Goal: Complete application form: Complete application form

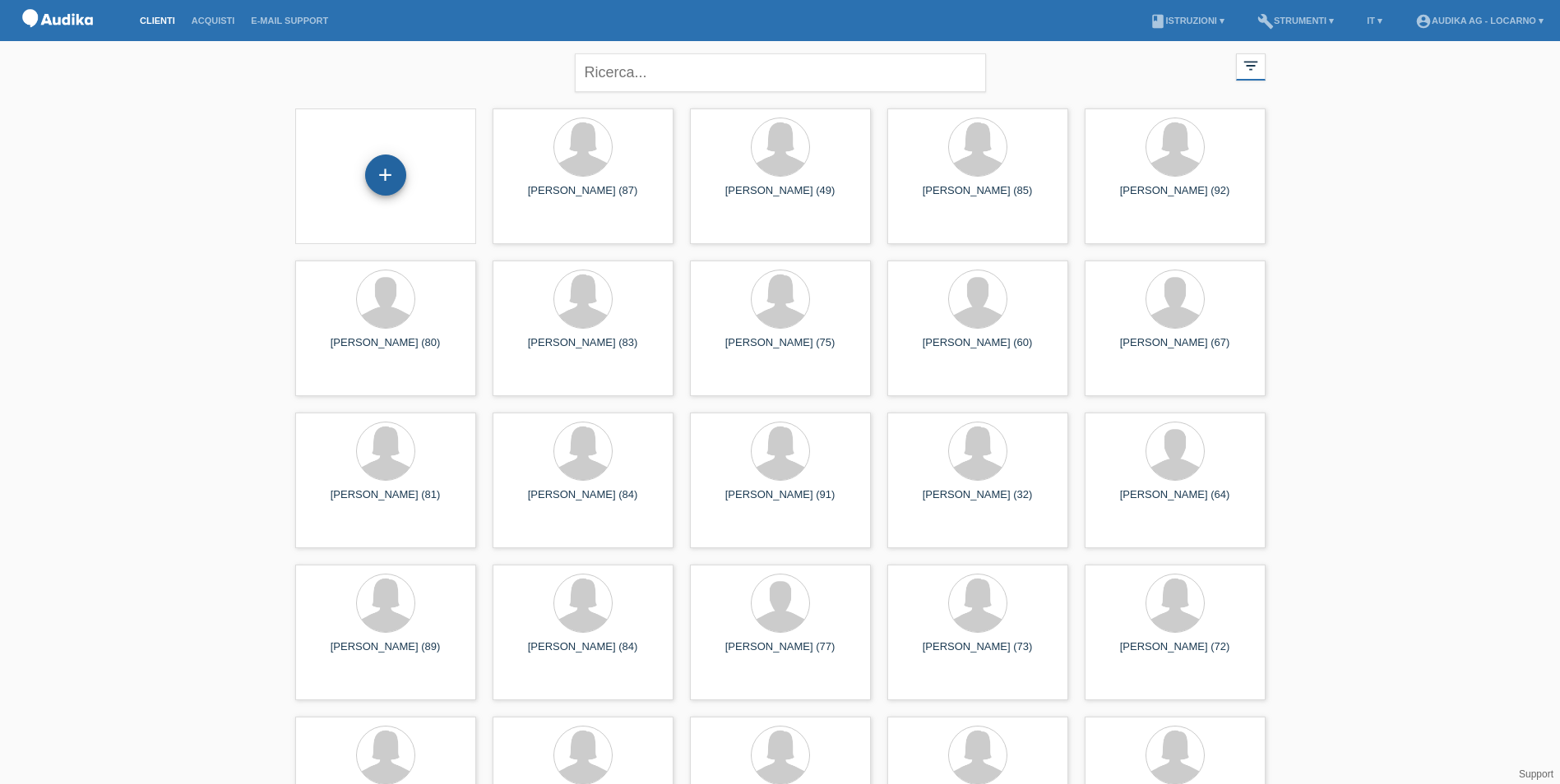
click at [366, 172] on div "+" at bounding box center [385, 175] width 41 height 41
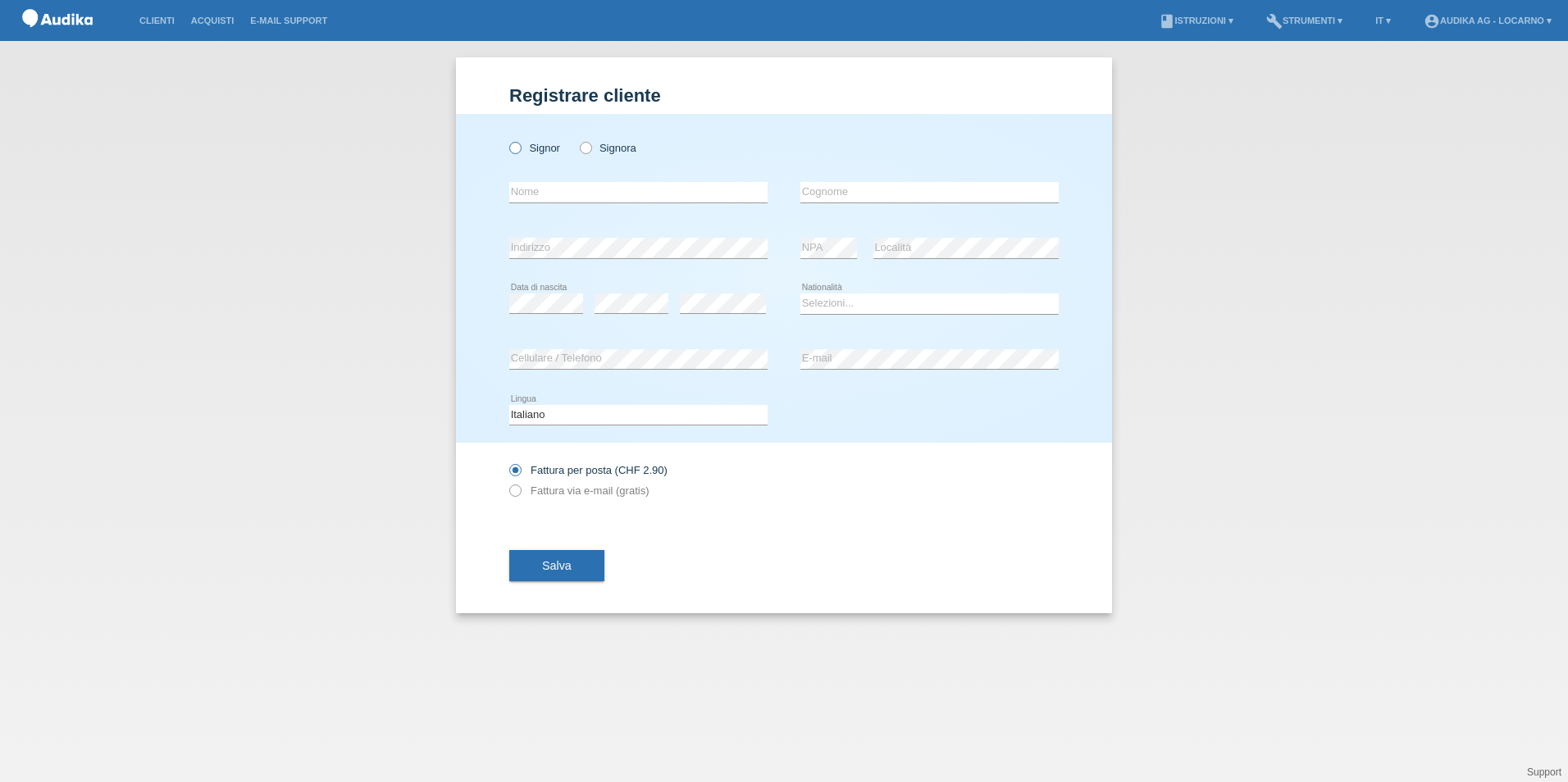
click at [506, 140] on icon at bounding box center [506, 140] width 0 height 0
click at [518, 146] on input "Signor" at bounding box center [514, 147] width 11 height 11
radio input "true"
click at [588, 193] on input "text" at bounding box center [638, 192] width 258 height 21
type input "[PERSON_NAME]"
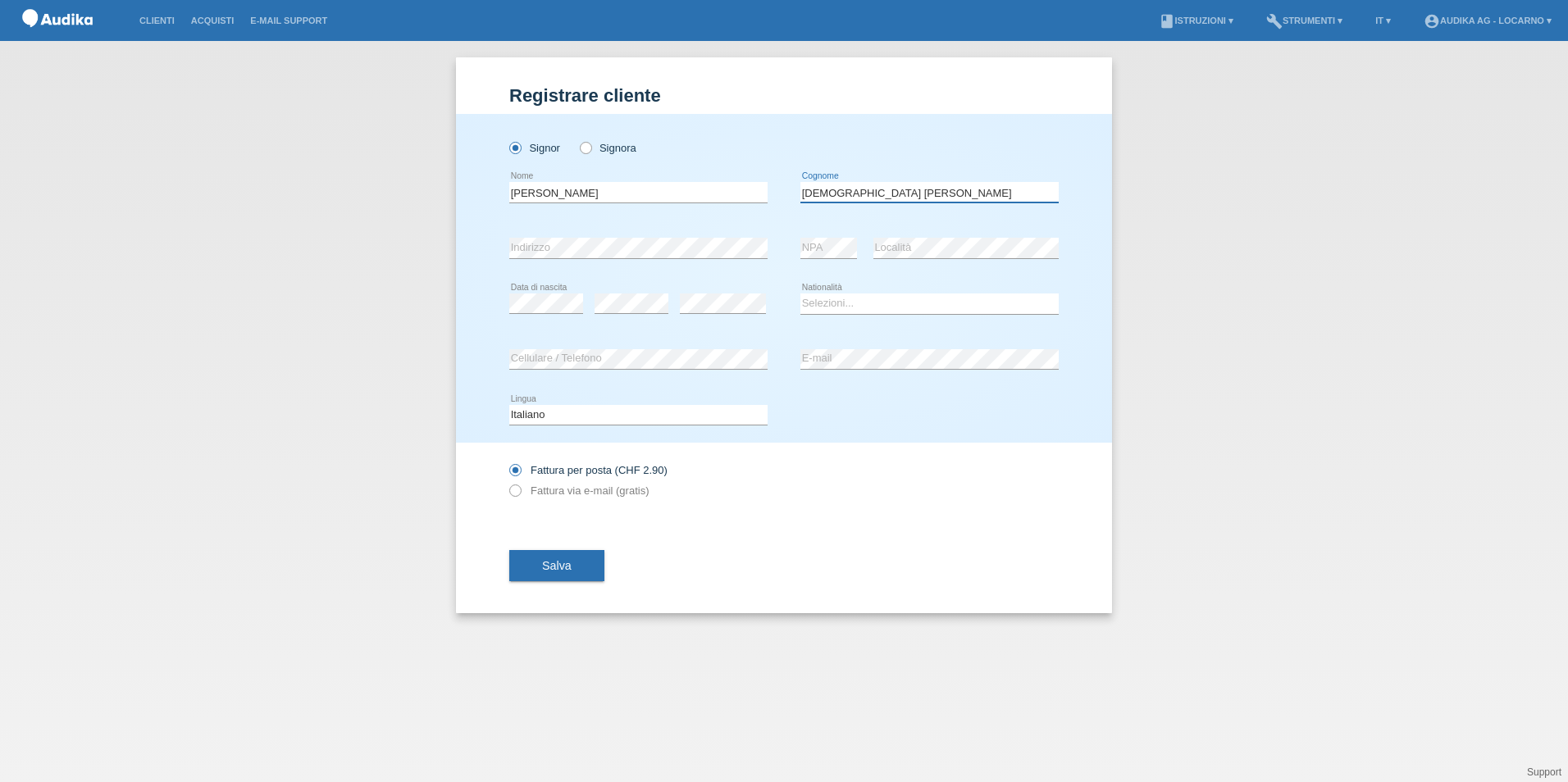
type input "[DEMOGRAPHIC_DATA] [PERSON_NAME]"
click at [866, 296] on select "Selezioni... Svizzera Austria Germania Liechtenstein ------------ Afghanistan A…" at bounding box center [930, 303] width 258 height 20
select select "ES"
click at [801, 293] on select "Selezioni... Svizzera Austria Germania Liechtenstein ------------ Afghanistan A…" at bounding box center [930, 303] width 258 height 20
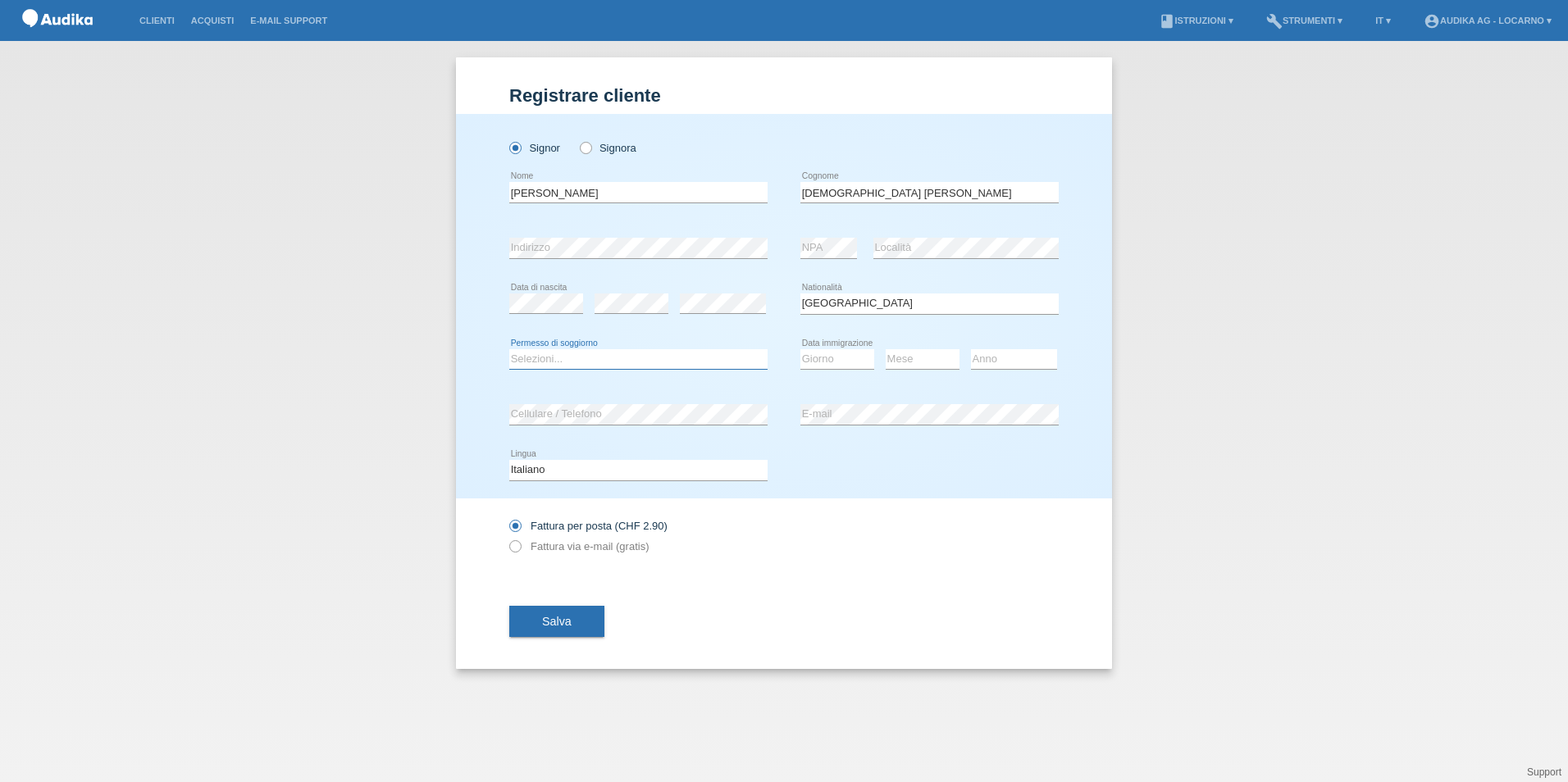
click at [573, 359] on select "Selezioni... C B B - Status di rifugiato Altro" at bounding box center [638, 359] width 258 height 20
select select "C"
click at [509, 349] on select "Selezioni... C B B - Status di rifugiato Altro" at bounding box center [638, 359] width 258 height 20
click at [847, 361] on select "Giorno 01 02 03 04 05 06 07 08 09 10" at bounding box center [837, 359] width 73 height 20
select select "22"
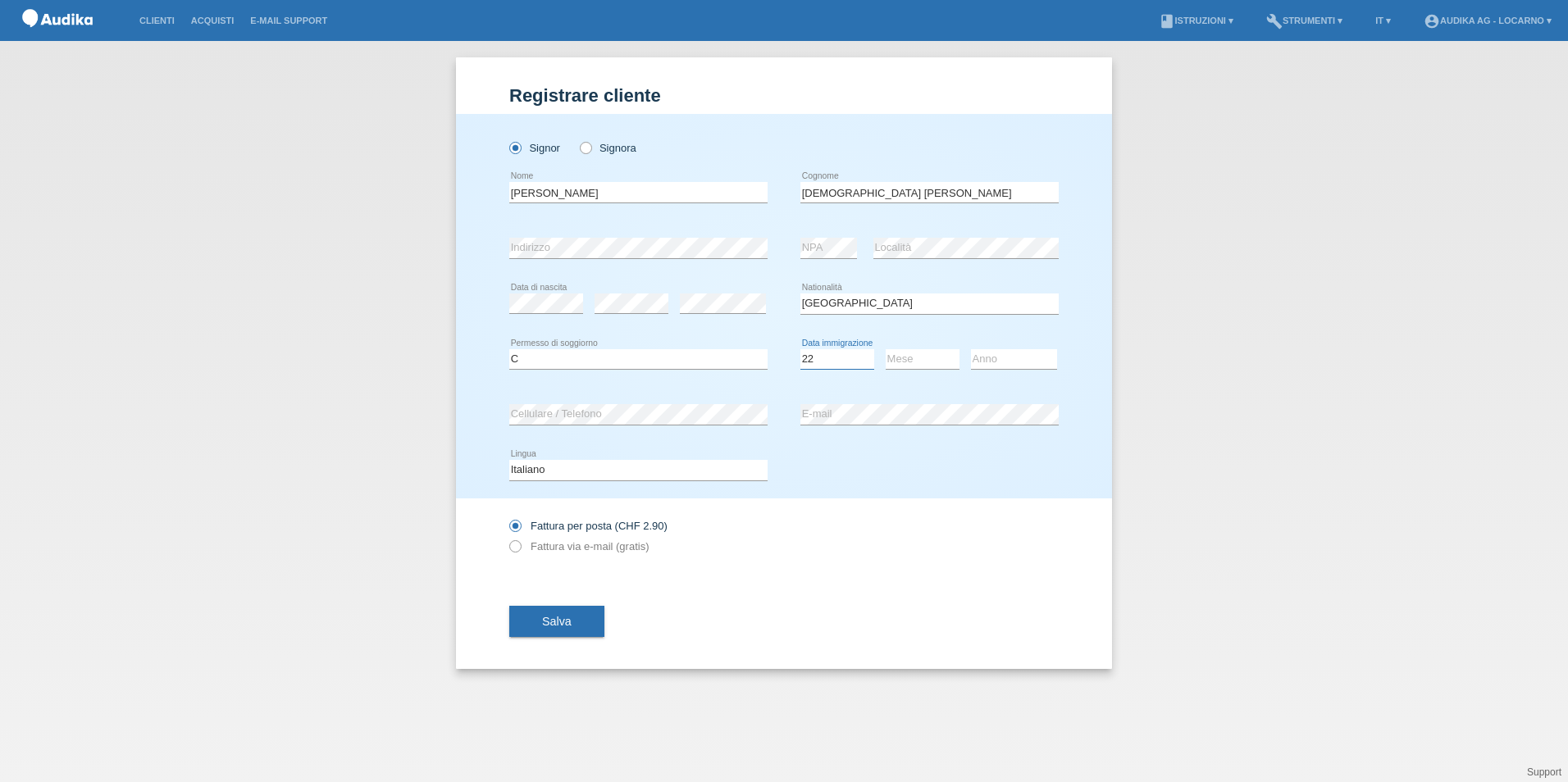
click at [801, 349] on select "Giorno 01 02 03 04 05 06 07 08 09 10" at bounding box center [837, 359] width 73 height 20
click at [919, 364] on select "Mese 01 02 03 04 05 06 07 08 09 10 11" at bounding box center [922, 359] width 73 height 20
select select "01"
click at [886, 349] on select "Mese 01 02 03 04 05 06 07 08 09 10 11" at bounding box center [922, 359] width 73 height 20
click at [1010, 363] on select "Anno 2025 2024 2023 2022 2021 2020 2019 2018 2017 2016 2015 2014 2013 2012 2011…" at bounding box center [1014, 359] width 86 height 20
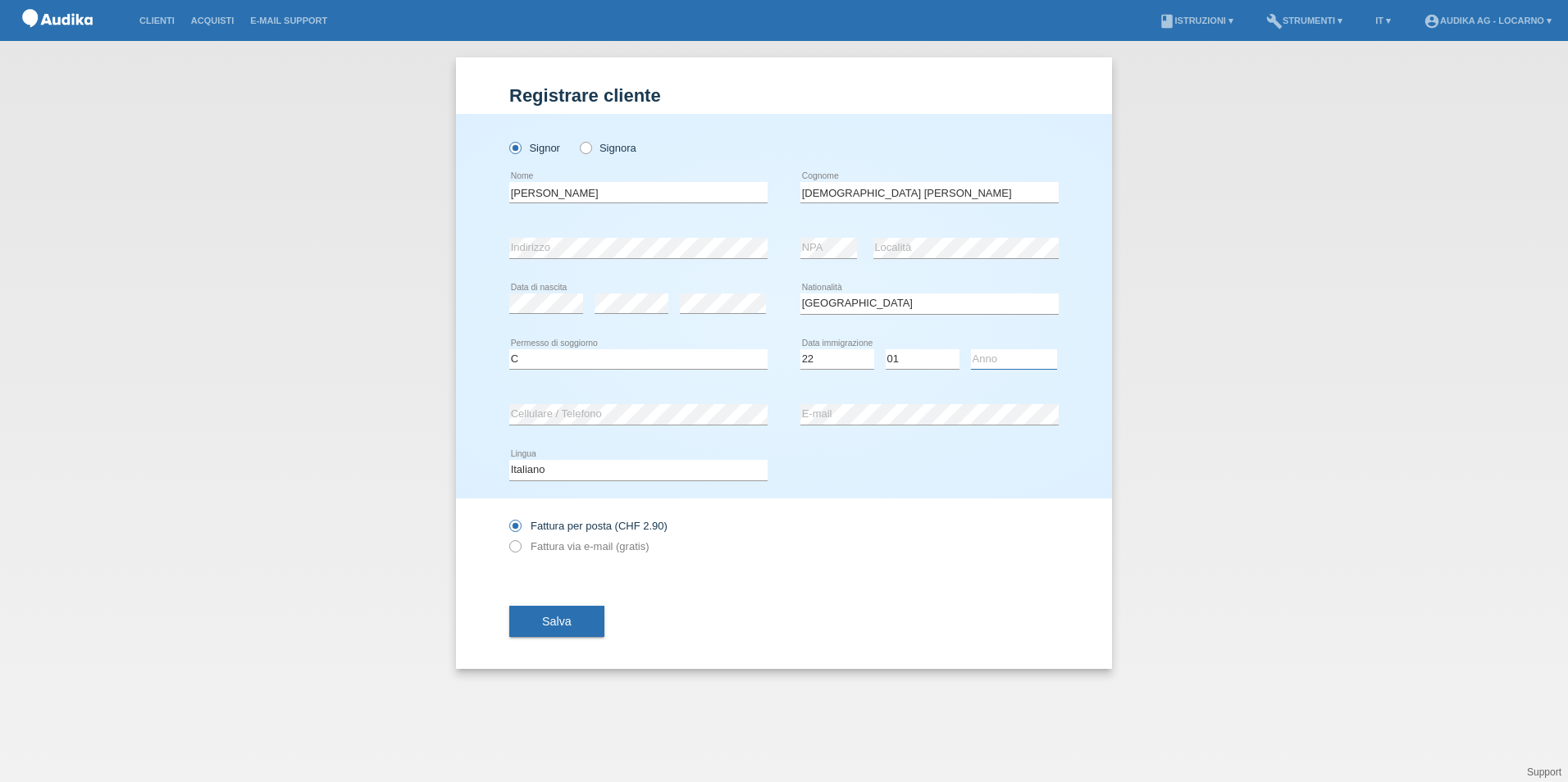
select select "1972"
click at [971, 349] on select "Anno 2025 2024 2023 2022 2021 2020 2019 2018 2017 2016 2015 2014 2013 2012 2011…" at bounding box center [1014, 359] width 86 height 20
click at [544, 627] on span "Salva" at bounding box center [556, 621] width 29 height 13
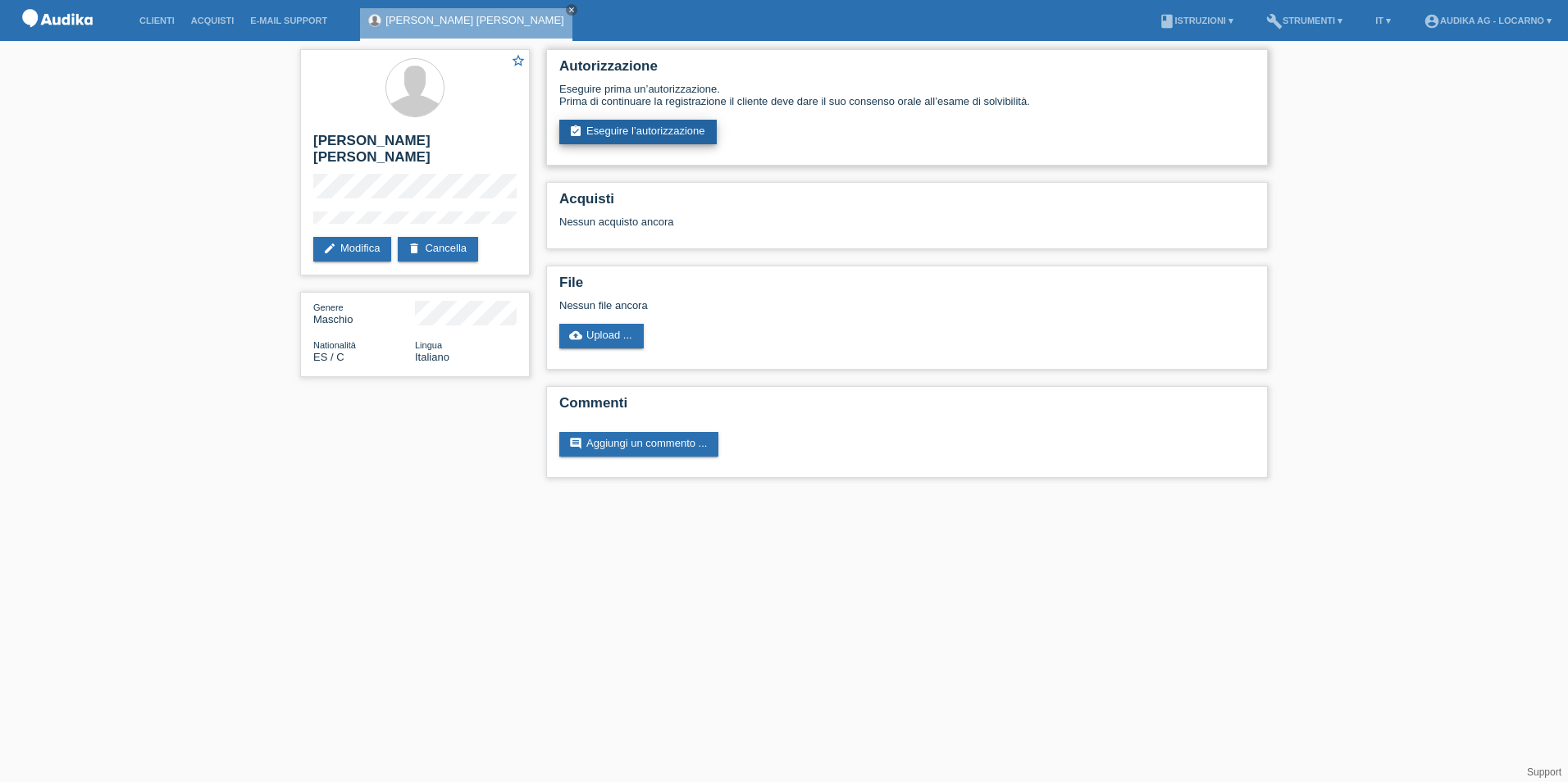
click at [643, 136] on link "assignment_turned_in Eseguire l’autorizzazione" at bounding box center [637, 131] width 157 height 24
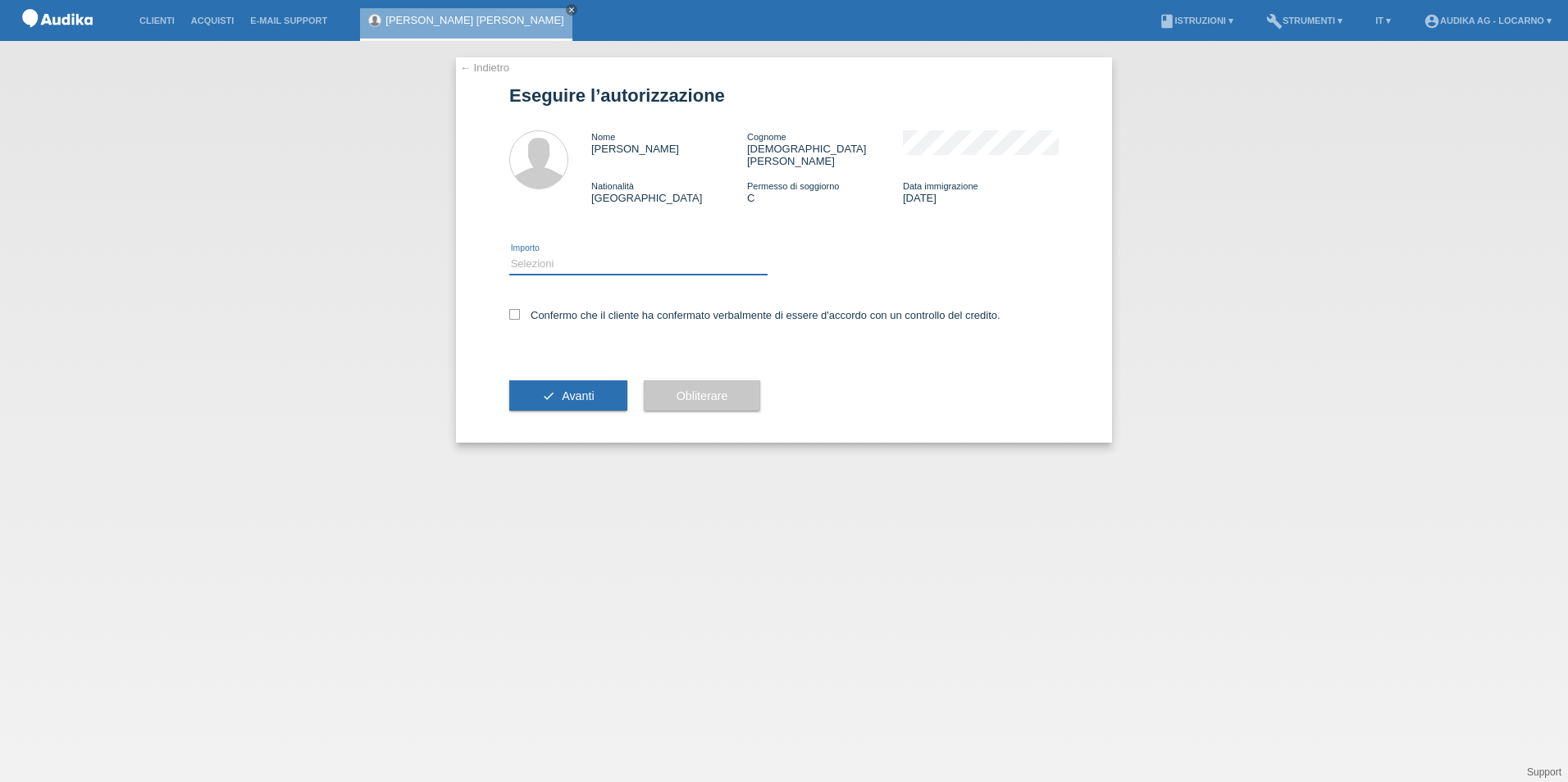
click at [557, 254] on select "Selezioni CHF 1.00 - CHF 499.00 CHF 500.00 - CHF 1'999.00 CHF 2'000.00 - CHF 13…" at bounding box center [638, 264] width 258 height 20
select select "3"
click at [509, 254] on select "Selezioni CHF 1.00 - CHF 499.00 CHF 500.00 - CHF 1'999.00 CHF 2'000.00 - CHF 13…" at bounding box center [638, 264] width 258 height 20
click at [512, 309] on icon at bounding box center [514, 314] width 11 height 11
click at [512, 309] on input "Confermo che il cliente ha confermato verbalmente di essere d'accordo con un co…" at bounding box center [514, 314] width 11 height 11
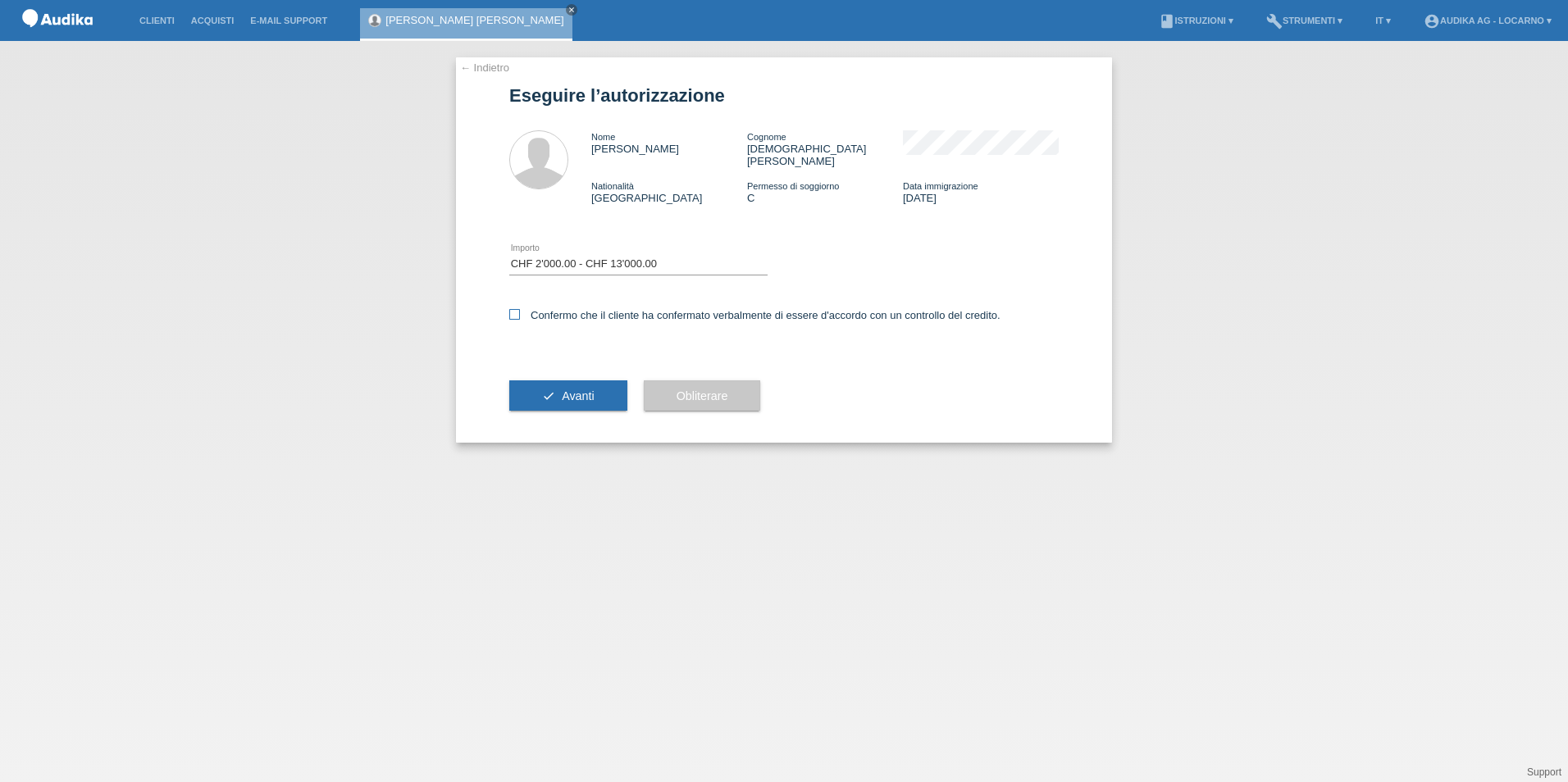
checkbox input "true"
click at [572, 389] on span "Avanti" at bounding box center [578, 395] width 32 height 13
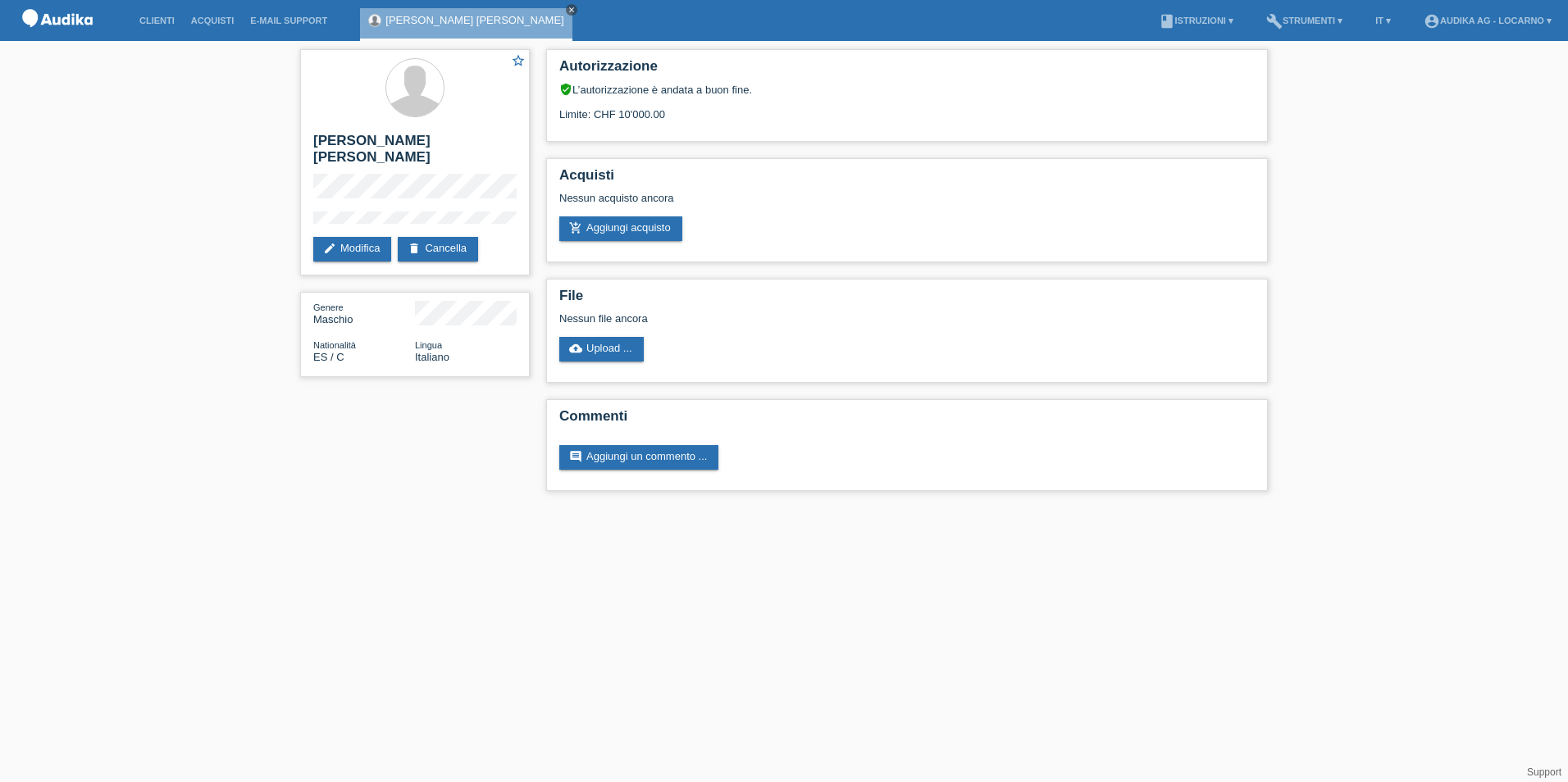
click at [567, 10] on icon "close" at bounding box center [571, 10] width 8 height 8
